Goal: Find contact information: Find contact information

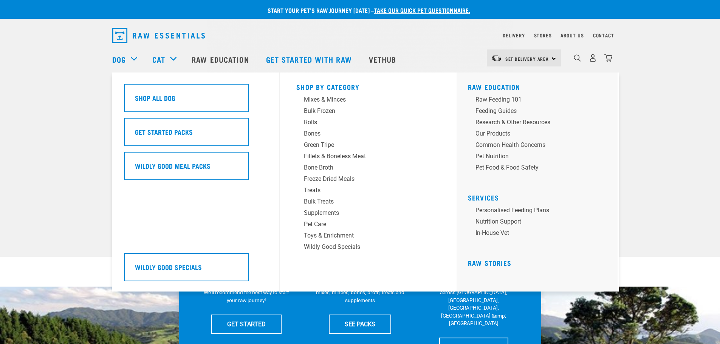
click at [133, 56] on div "Dog" at bounding box center [128, 59] width 33 height 30
click at [333, 238] on div "Toys & Enrichment" at bounding box center [363, 235] width 118 height 9
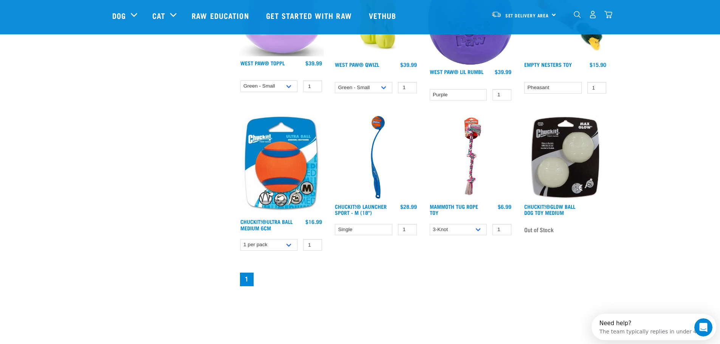
scroll to position [287, 0]
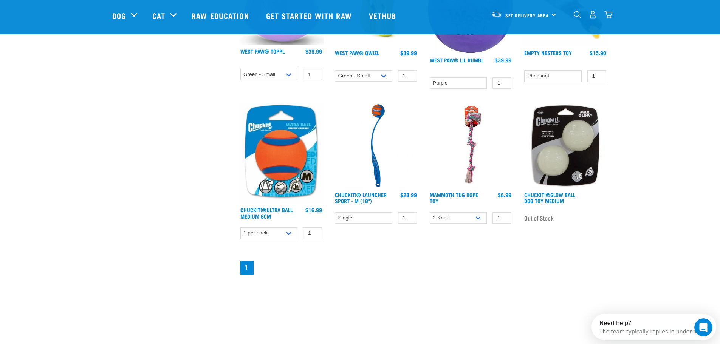
click at [471, 129] on img at bounding box center [471, 145] width 86 height 86
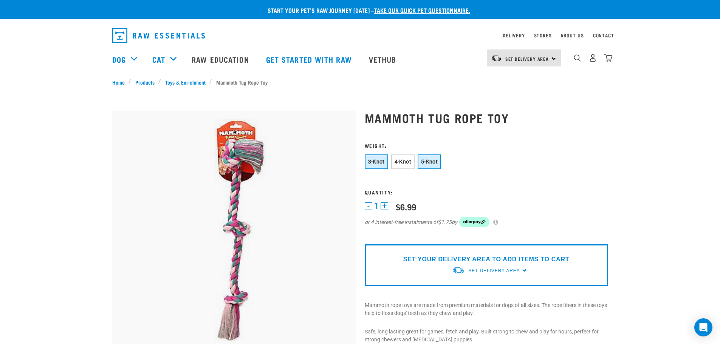
click at [427, 162] on span "5-Knot" at bounding box center [429, 162] width 17 height 6
click at [433, 166] on button "5-Knot" at bounding box center [429, 162] width 23 height 15
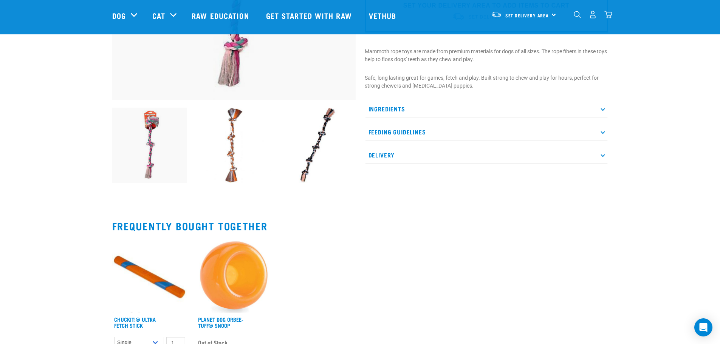
scroll to position [246, 0]
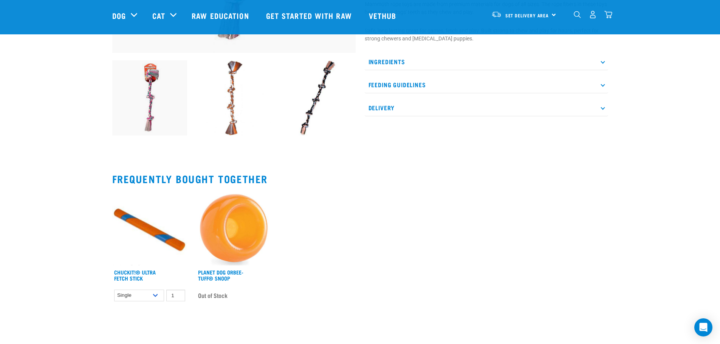
click at [251, 219] on img at bounding box center [233, 228] width 75 height 75
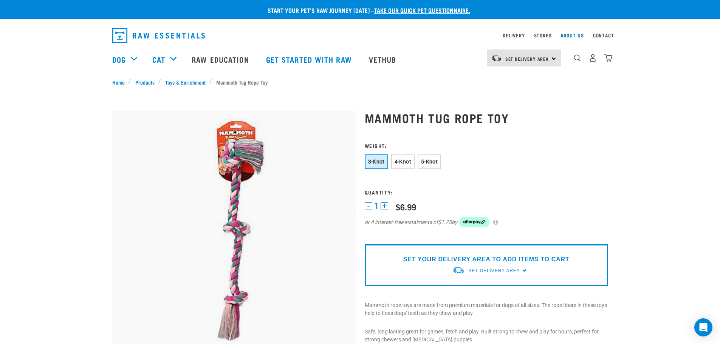
click at [566, 36] on link "About Us" at bounding box center [572, 35] width 23 height 3
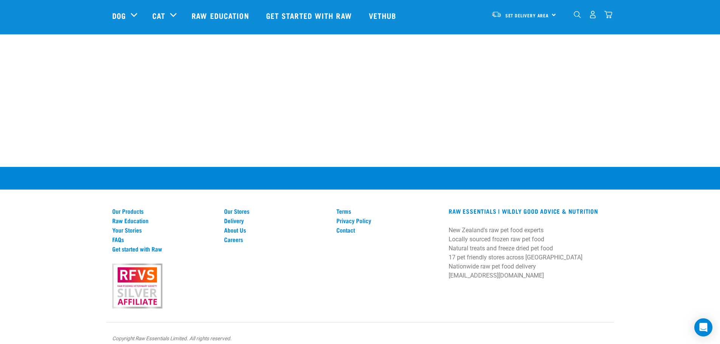
scroll to position [1072, 0]
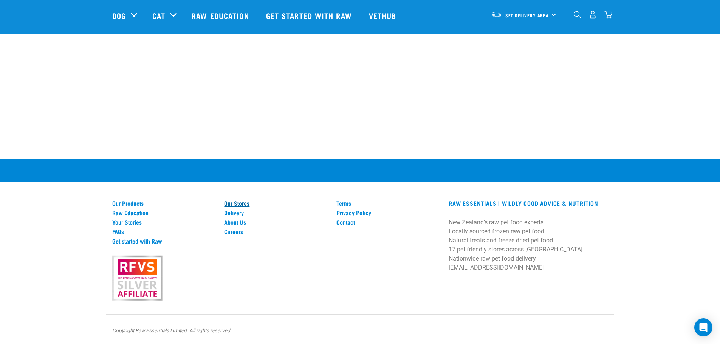
click at [250, 200] on link "Our Stores" at bounding box center [275, 203] width 103 height 7
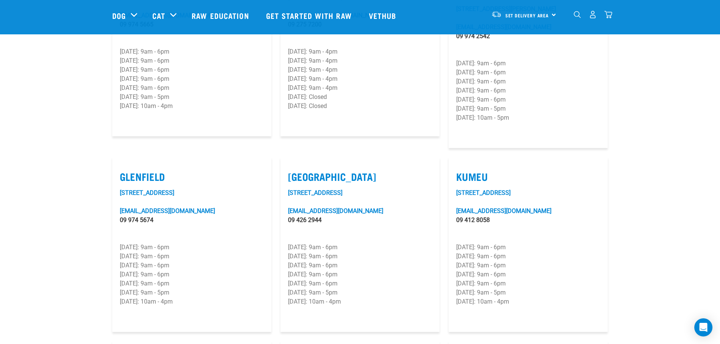
scroll to position [297, 0]
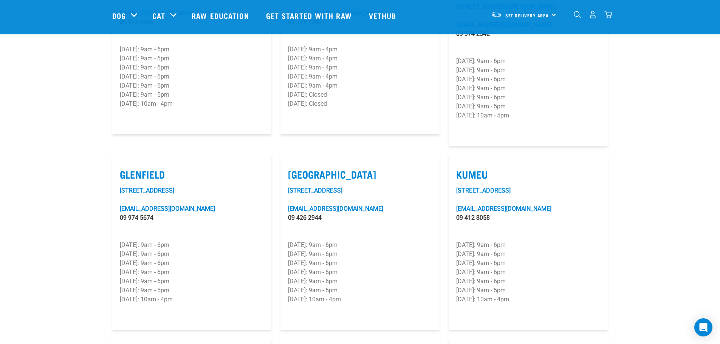
click at [473, 169] on label "Kumeu" at bounding box center [528, 175] width 144 height 12
click at [461, 163] on input "Kumeu" at bounding box center [458, 165] width 5 height 5
checkbox input "true"
click at [472, 187] on link "280D Main Road" at bounding box center [483, 190] width 54 height 7
